Goal: Task Accomplishment & Management: Manage account settings

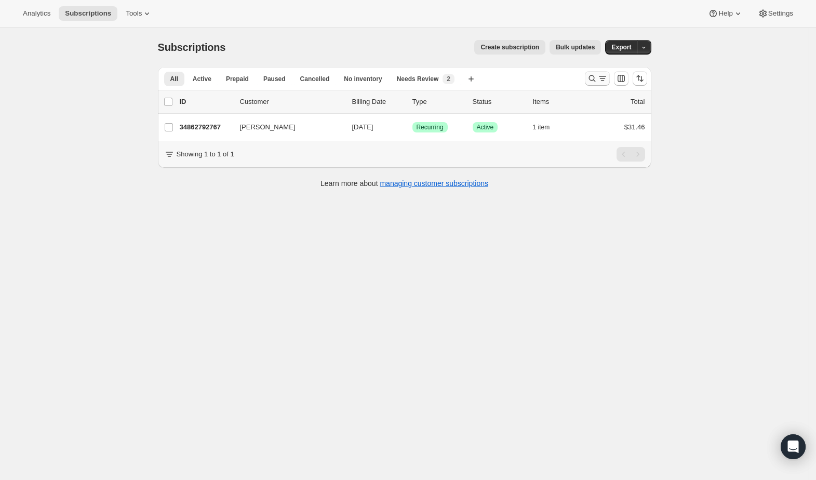
click at [597, 78] on icon "Search and filter results" at bounding box center [592, 78] width 10 height 10
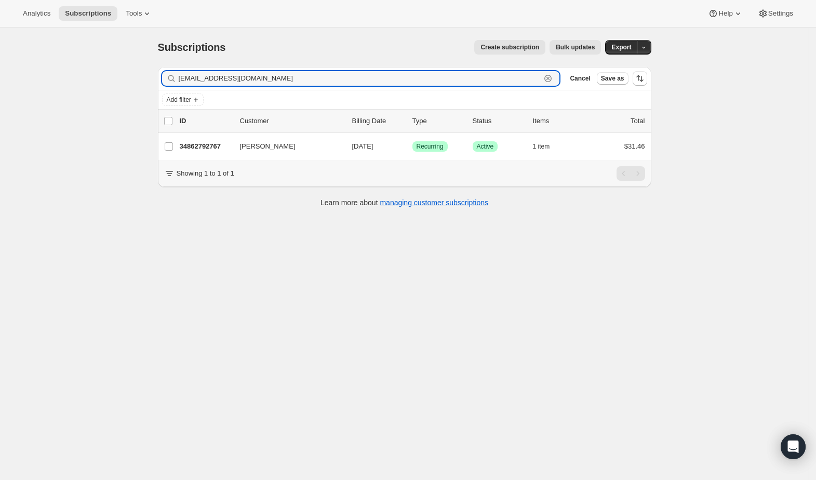
click at [553, 78] on icon "button" at bounding box center [548, 78] width 10 height 10
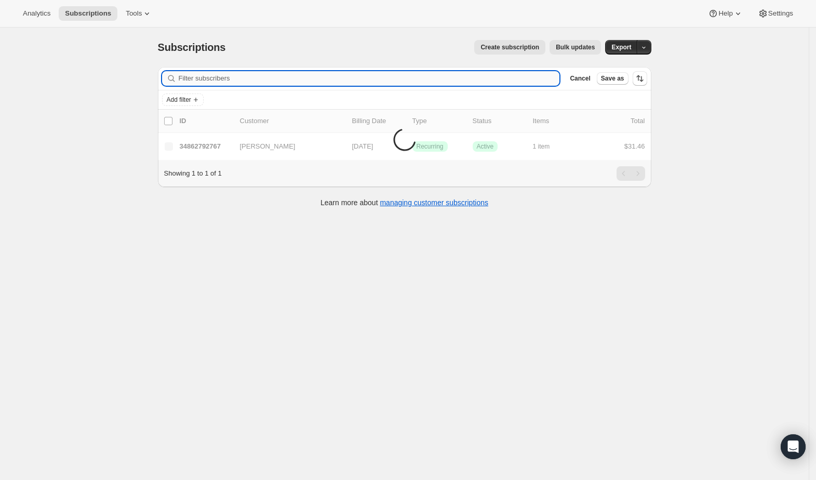
paste input "[EMAIL_ADDRESS][DOMAIN_NAME]"
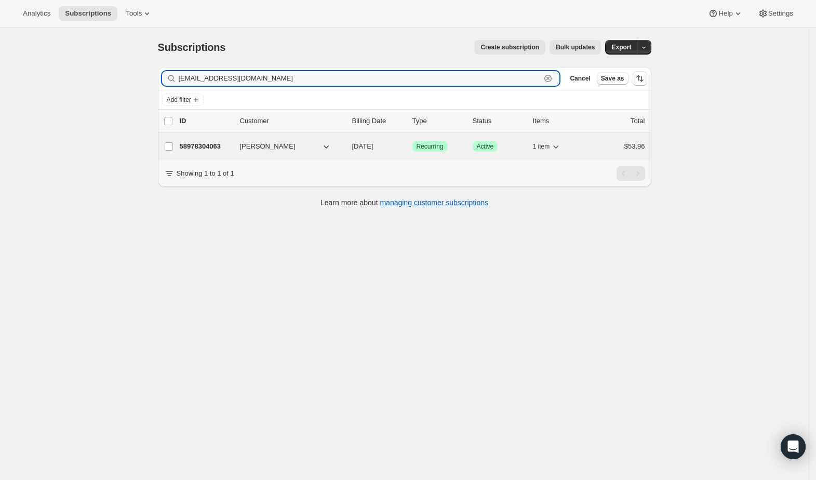
type input "[EMAIL_ADDRESS][DOMAIN_NAME]"
click at [220, 152] on div "58978304063 [PERSON_NAME] [DATE] Success Recurring Success Active 1 item $53.96" at bounding box center [412, 146] width 465 height 15
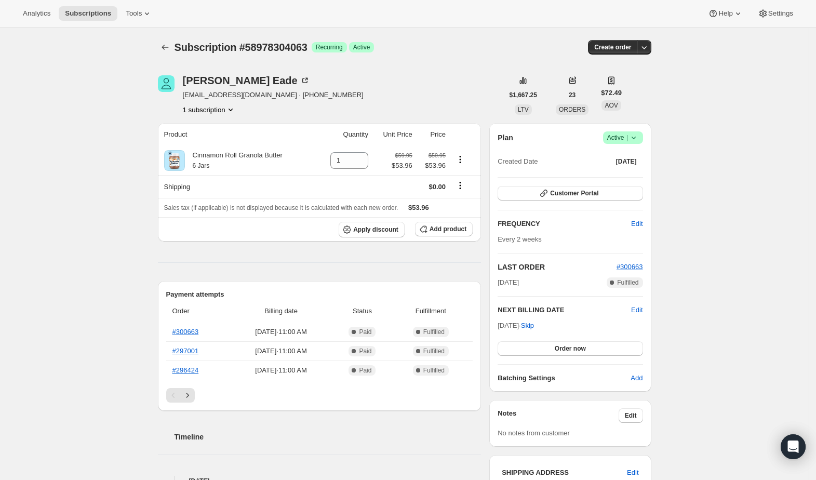
click at [643, 139] on span "Success Active |" at bounding box center [623, 137] width 40 height 12
click at [632, 178] on span "Cancel subscription" at bounding box center [626, 175] width 59 height 8
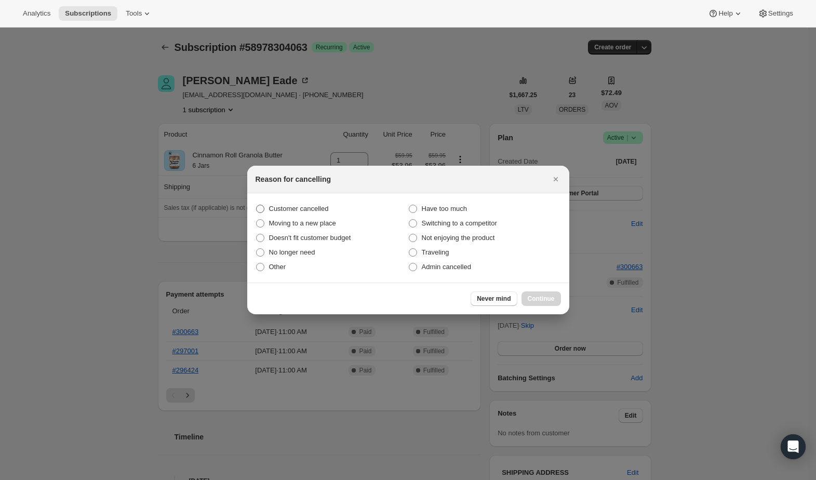
click at [324, 208] on span "Customer cancelled" at bounding box center [299, 209] width 60 height 8
click at [257, 205] on input "Customer cancelled" at bounding box center [256, 205] width 1 height 1
radio input "true"
click at [545, 297] on span "Continue" at bounding box center [541, 298] width 27 height 8
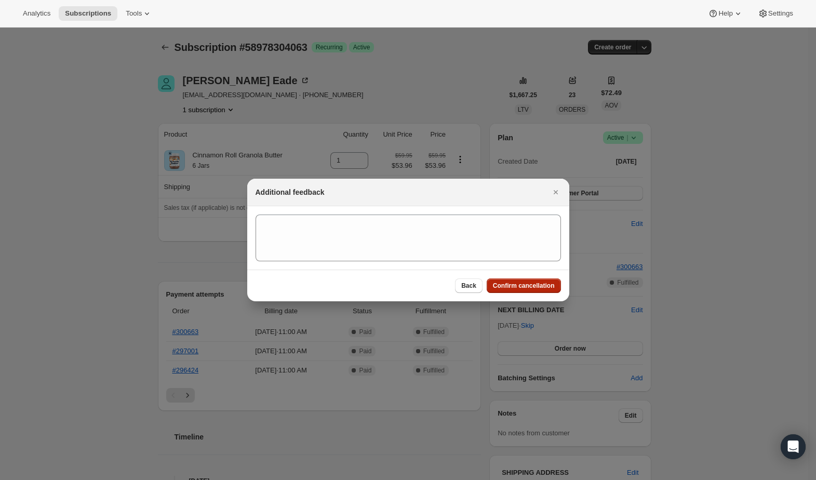
click at [541, 288] on span "Confirm cancellation" at bounding box center [524, 285] width 62 height 8
